Goal: Information Seeking & Learning: Learn about a topic

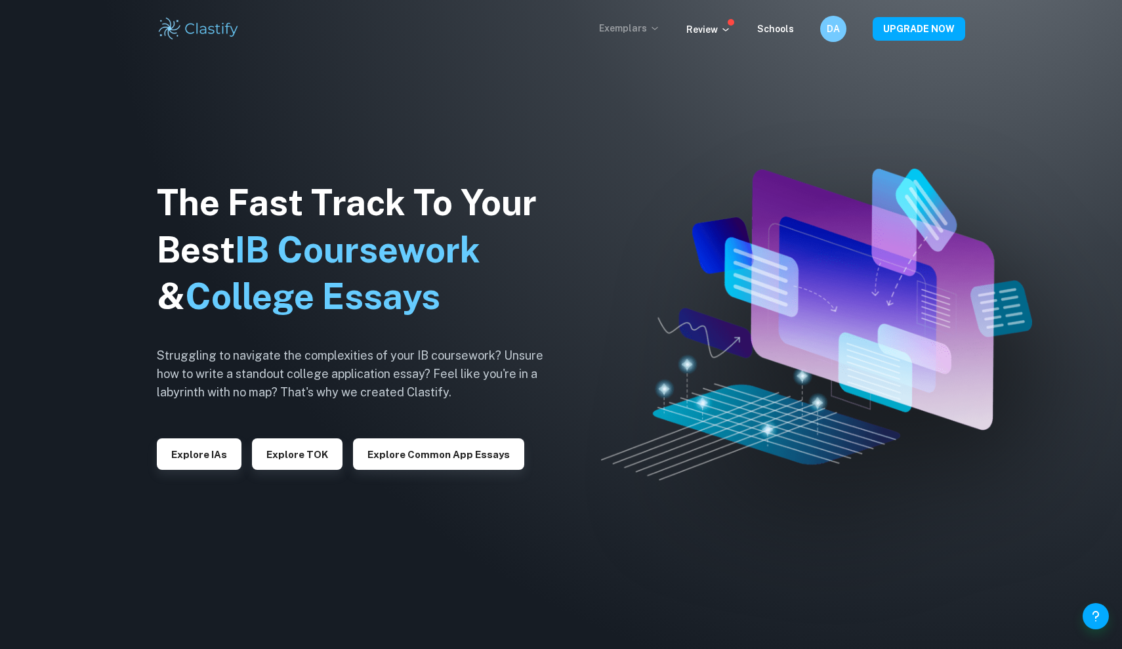
click at [621, 30] on p "Exemplars" at bounding box center [629, 28] width 61 height 14
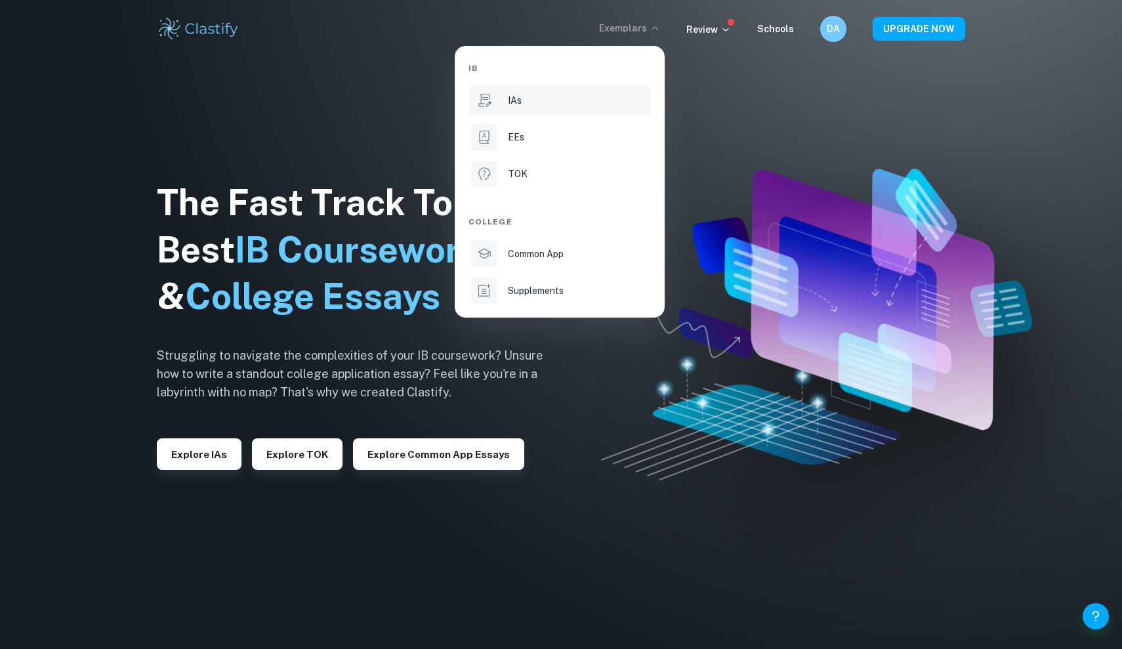
click at [516, 107] on li "IAs" at bounding box center [559, 100] width 182 height 31
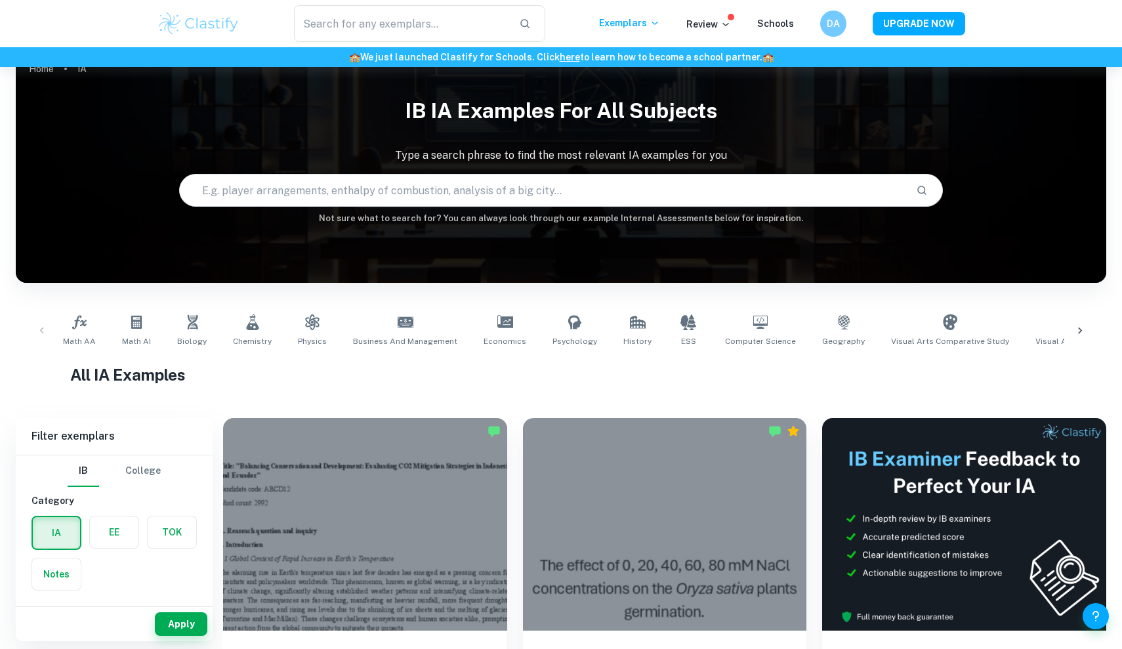
scroll to position [27, 0]
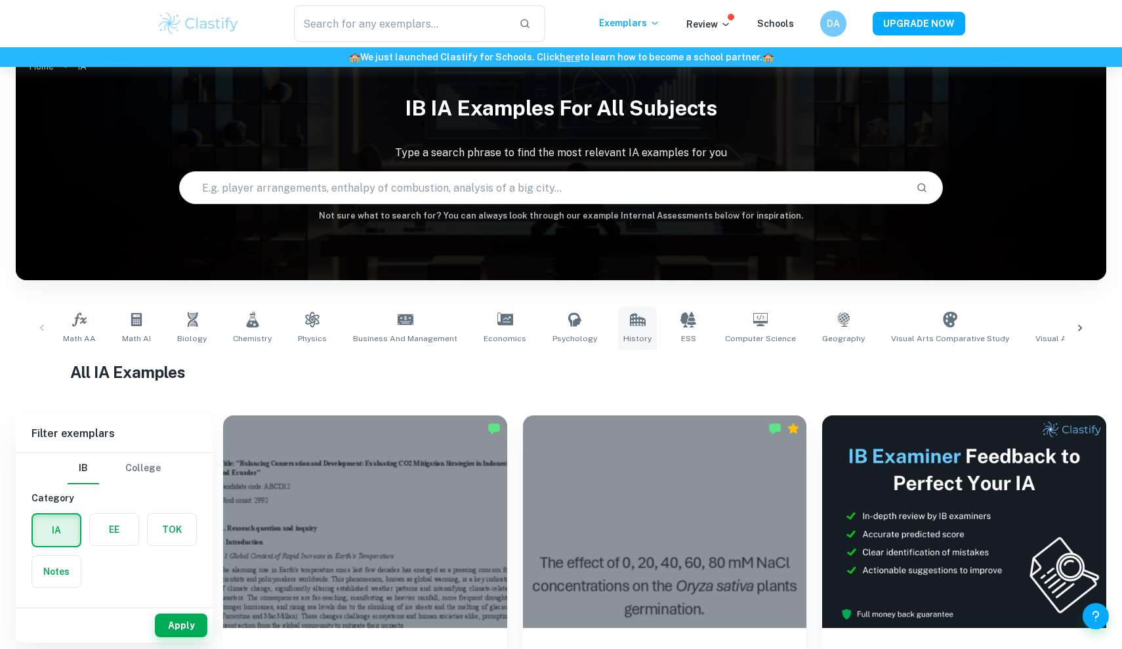
click at [630, 320] on icon at bounding box center [638, 320] width 16 height 16
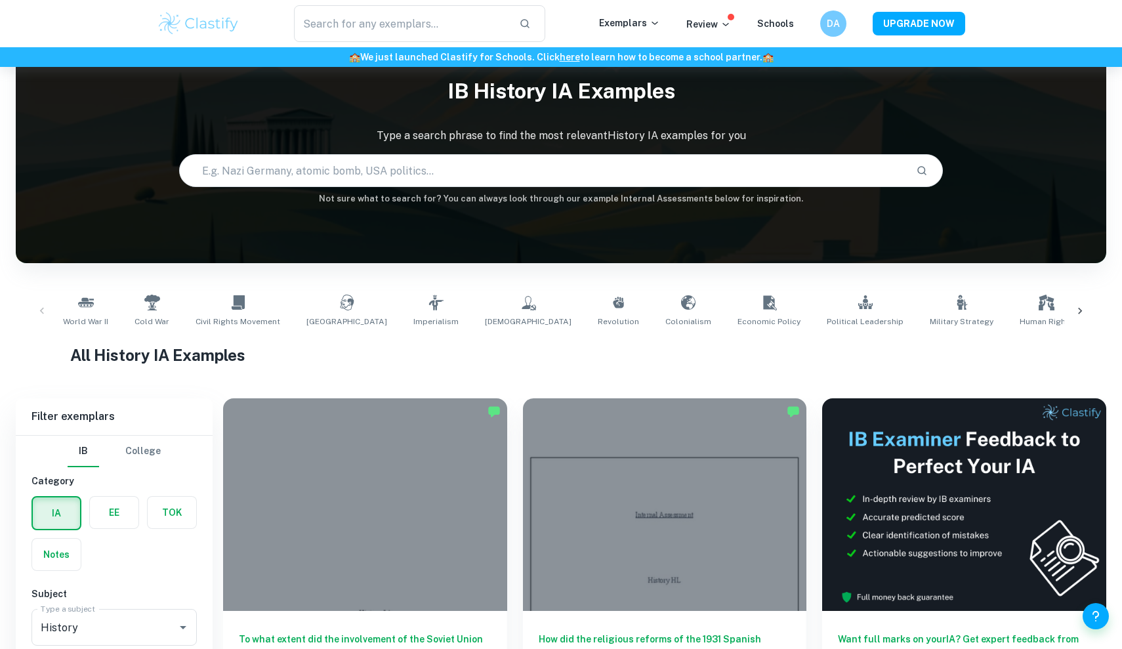
scroll to position [426, 0]
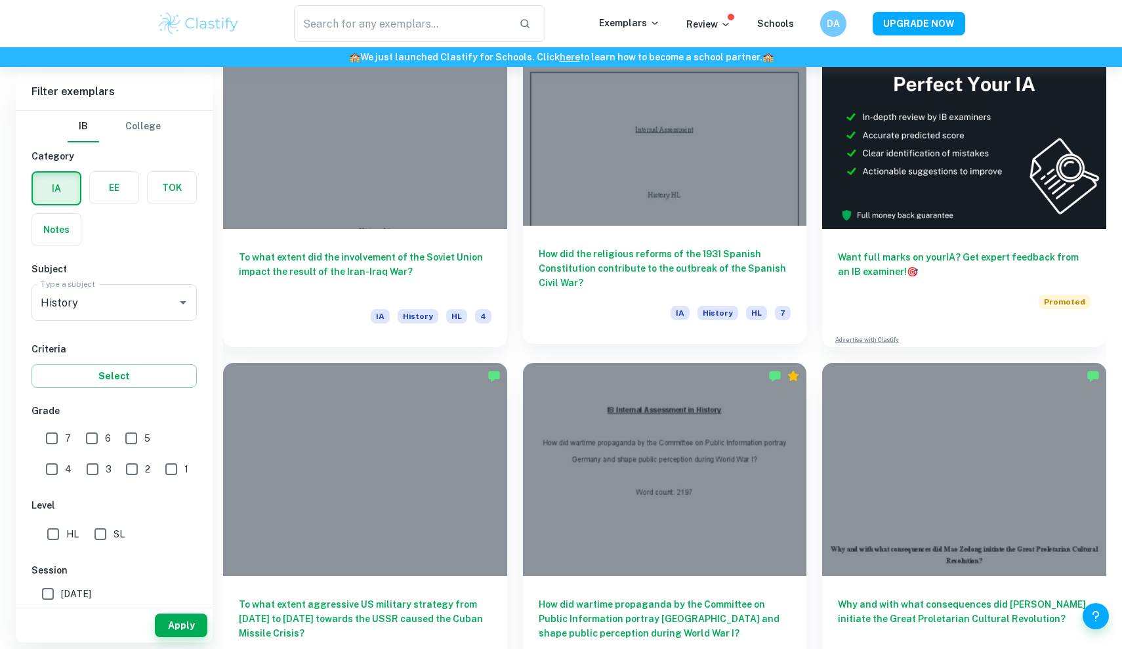
click at [632, 139] on div at bounding box center [665, 119] width 284 height 213
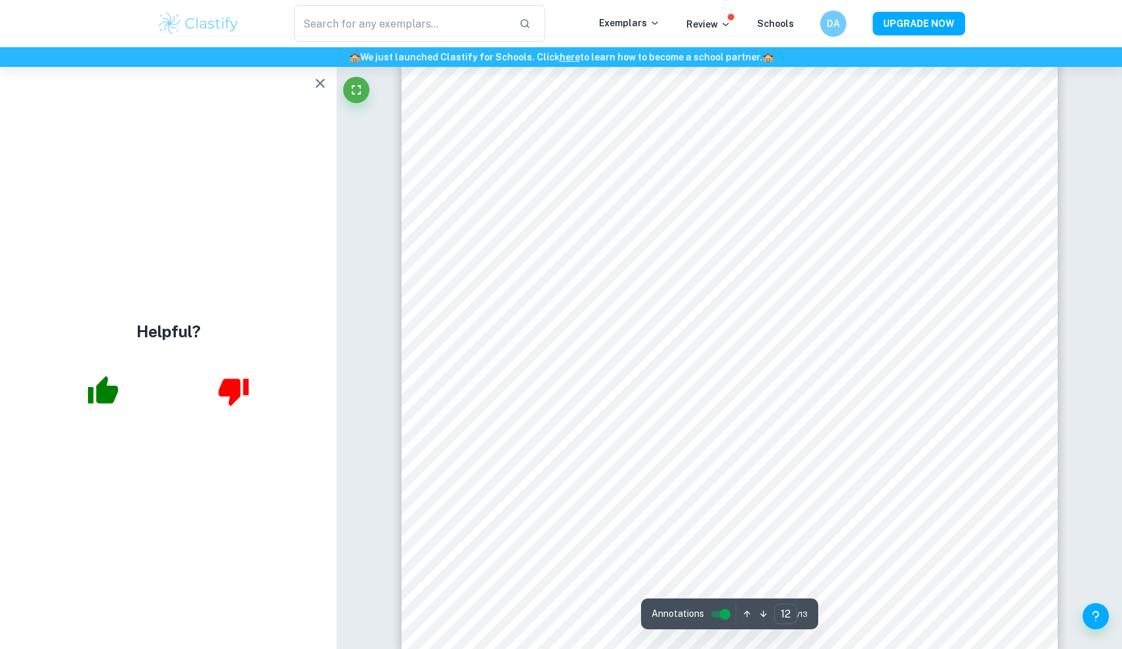
scroll to position [10973, 0]
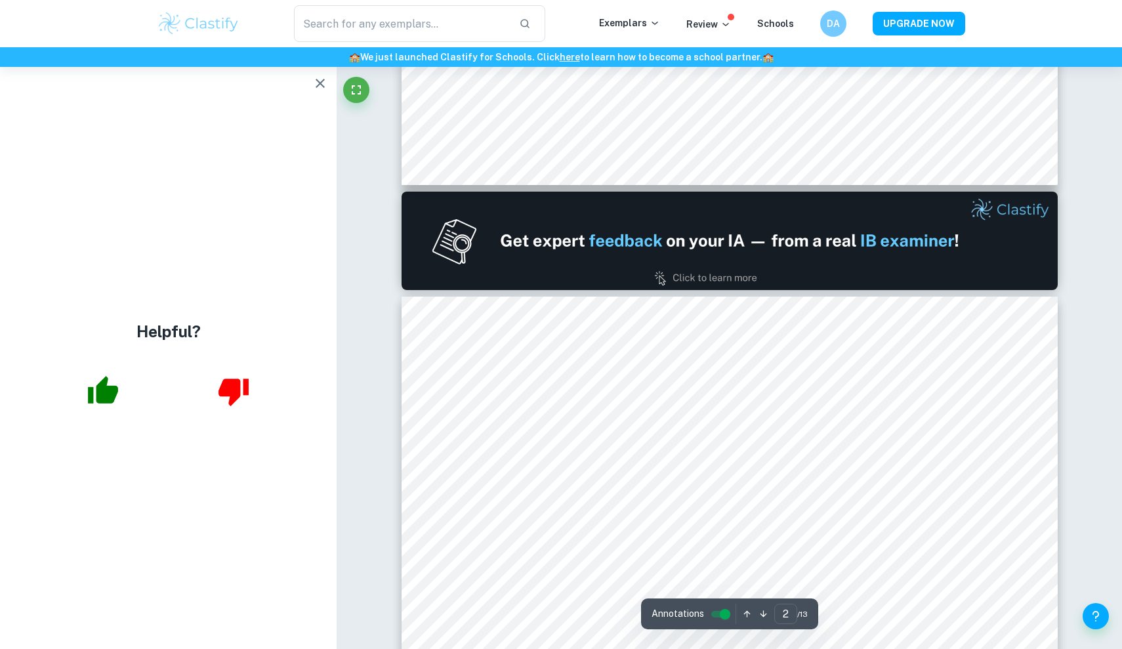
type input "1"
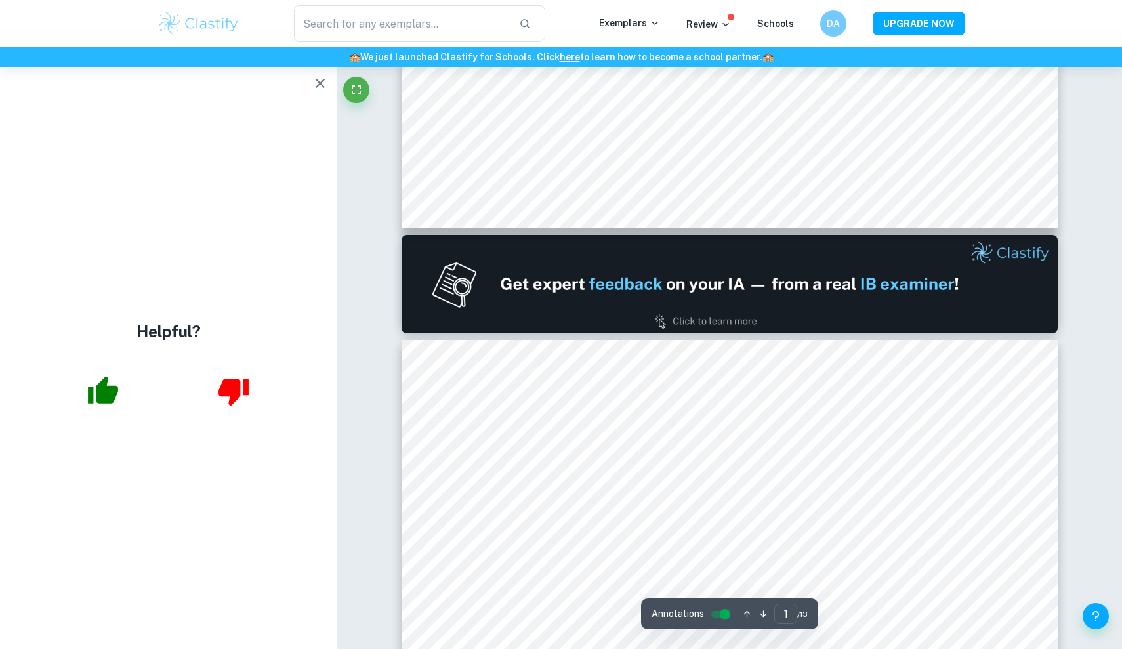
scroll to position [777, 0]
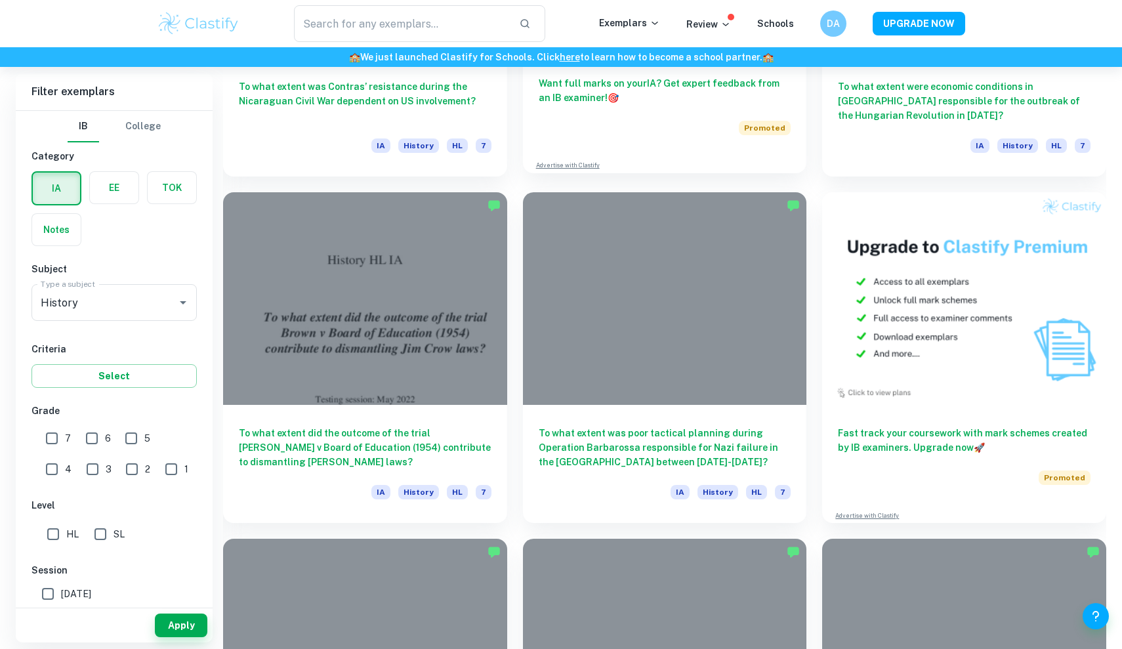
scroll to position [4437, 0]
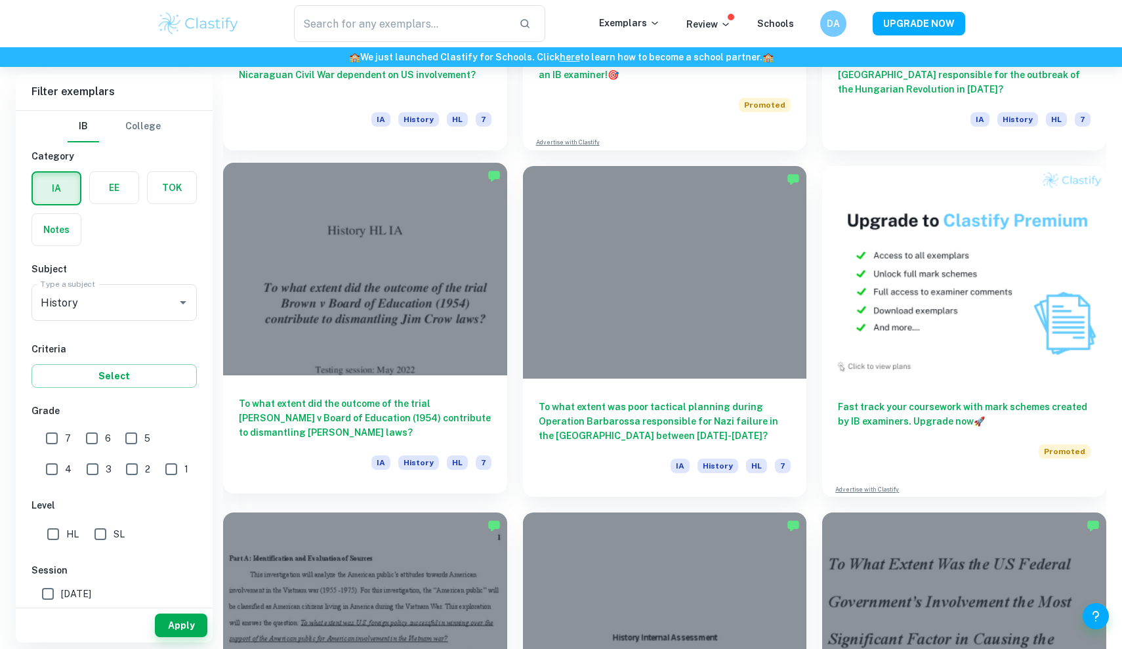
click at [457, 313] on div at bounding box center [365, 269] width 284 height 213
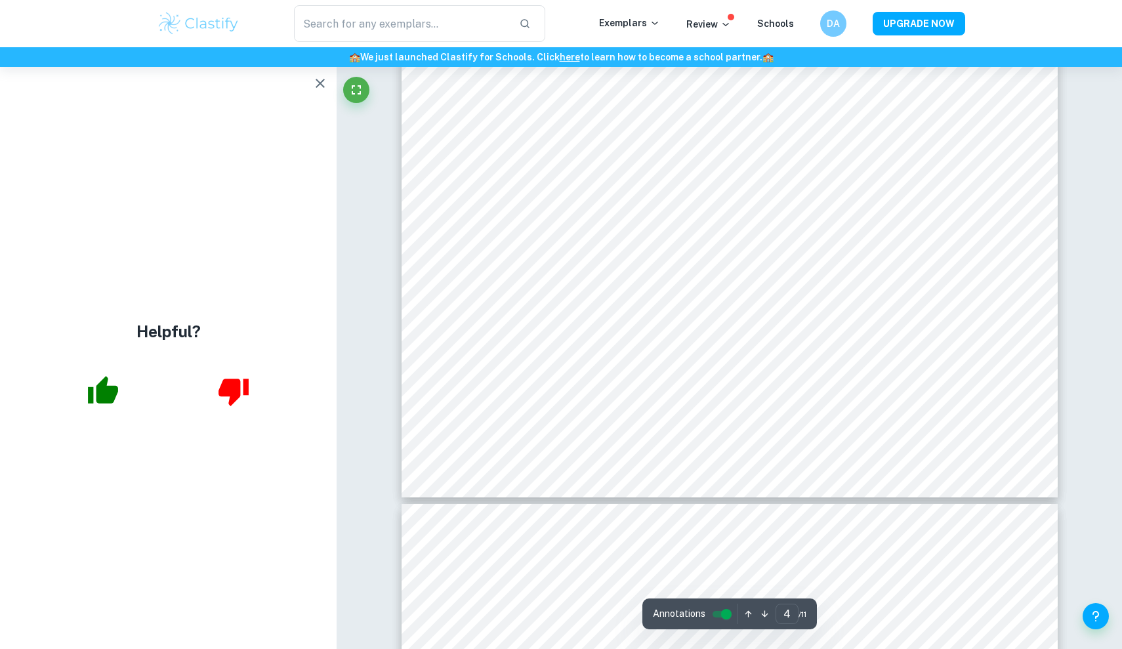
scroll to position [3256, 0]
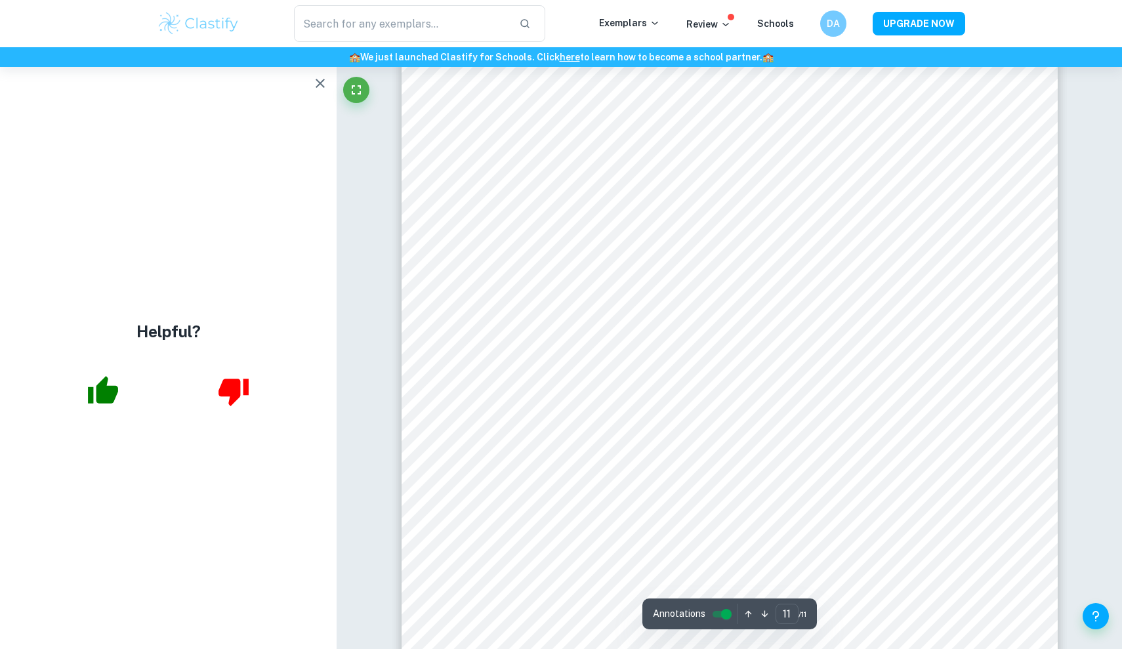
scroll to position [9075, 0]
type input "9"
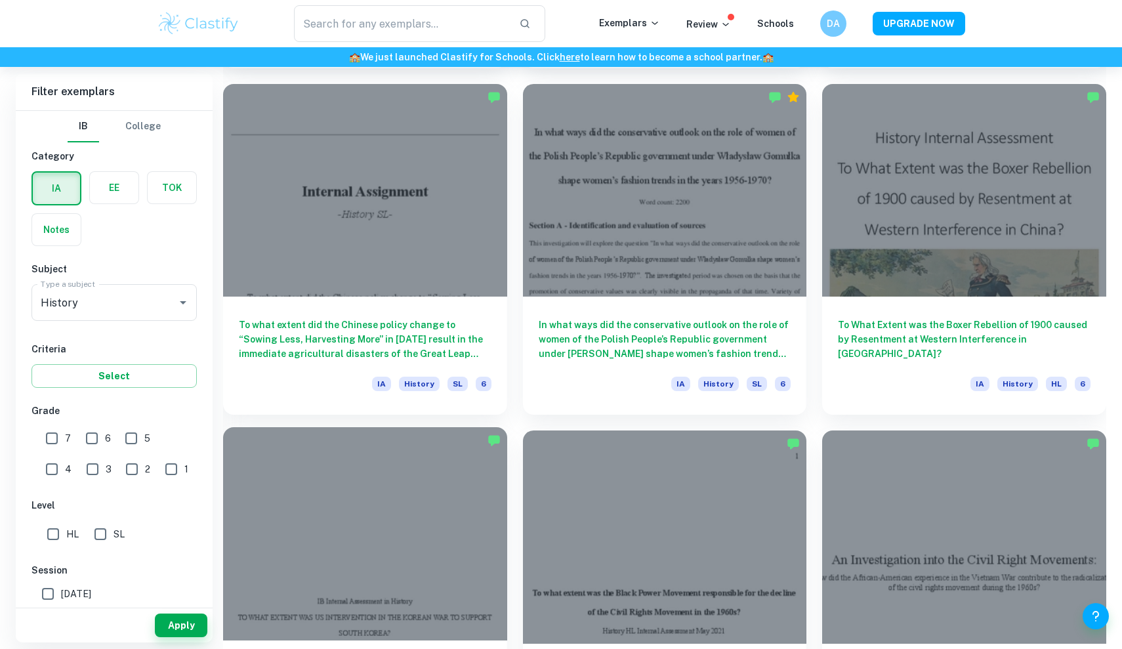
scroll to position [7220, 0]
